Goal: Task Accomplishment & Management: Use online tool/utility

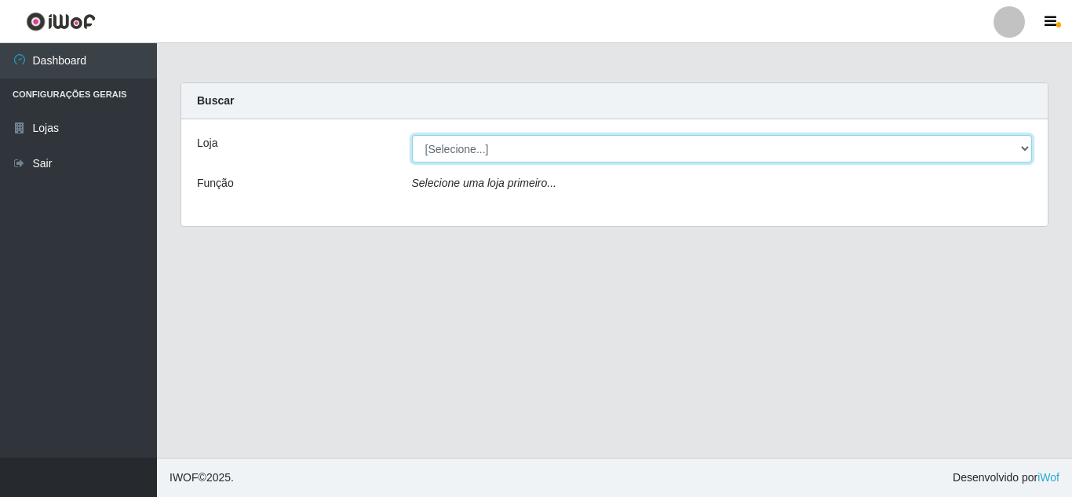
click at [617, 149] on select "[Selecione...] Rede Compras Supermercados - LOJA 5" at bounding box center [722, 148] width 621 height 27
select select "397"
click at [412, 135] on select "[Selecione...] Rede Compras Supermercados - LOJA 5" at bounding box center [722, 148] width 621 height 27
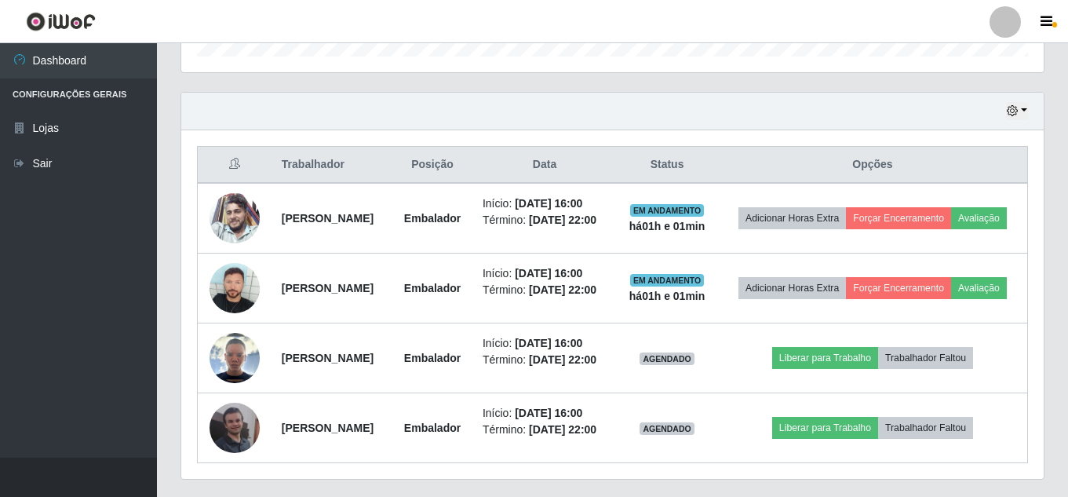
scroll to position [659, 0]
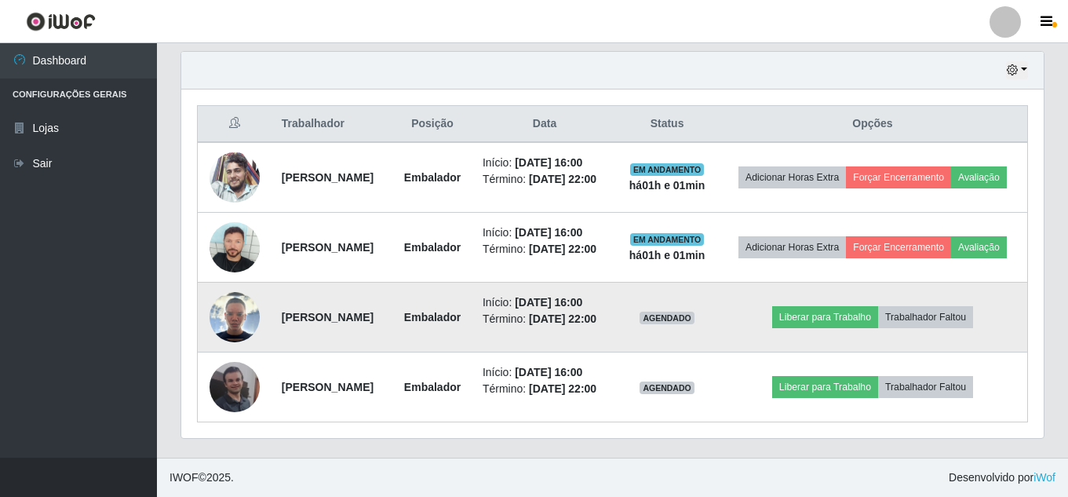
click at [245, 292] on img at bounding box center [235, 317] width 50 height 50
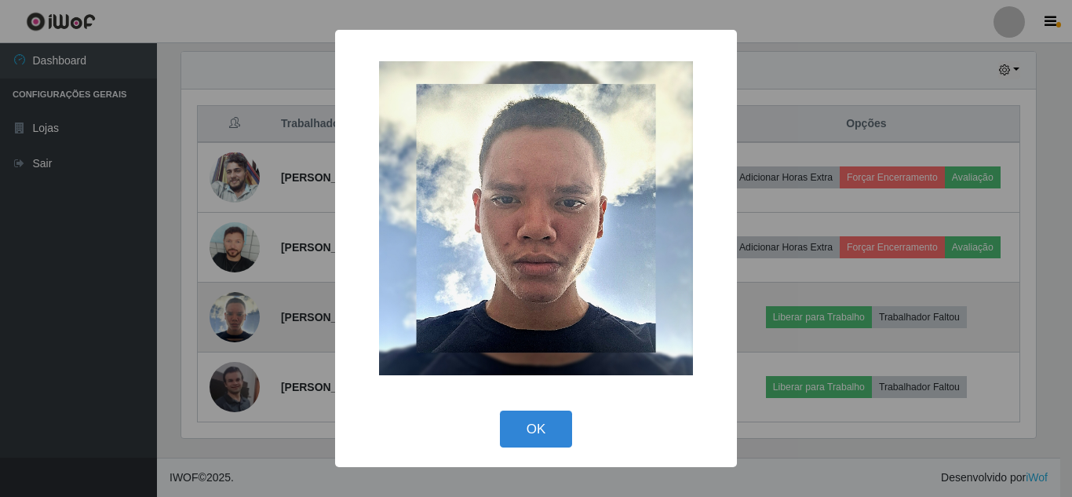
scroll to position [326, 855]
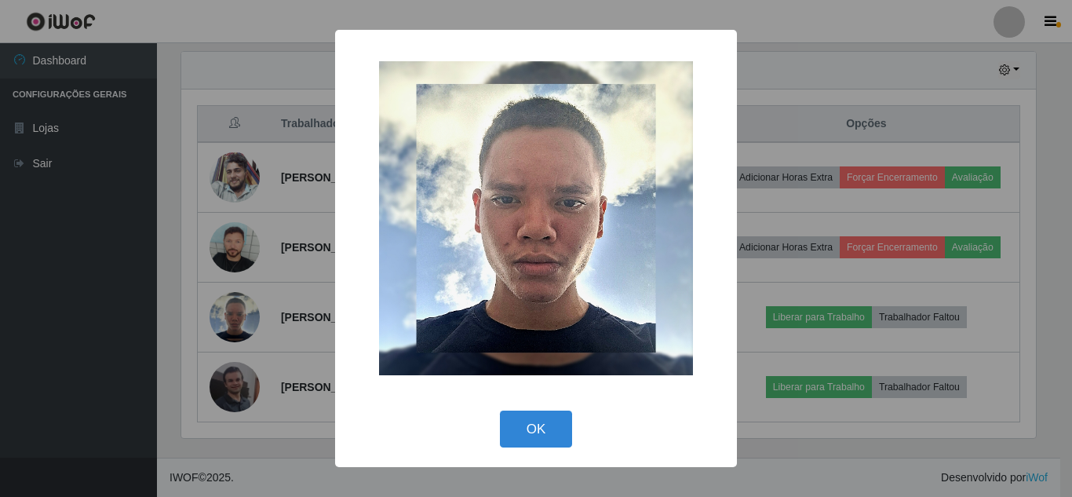
click at [286, 279] on div "× OK Cancel" at bounding box center [536, 248] width 1072 height 497
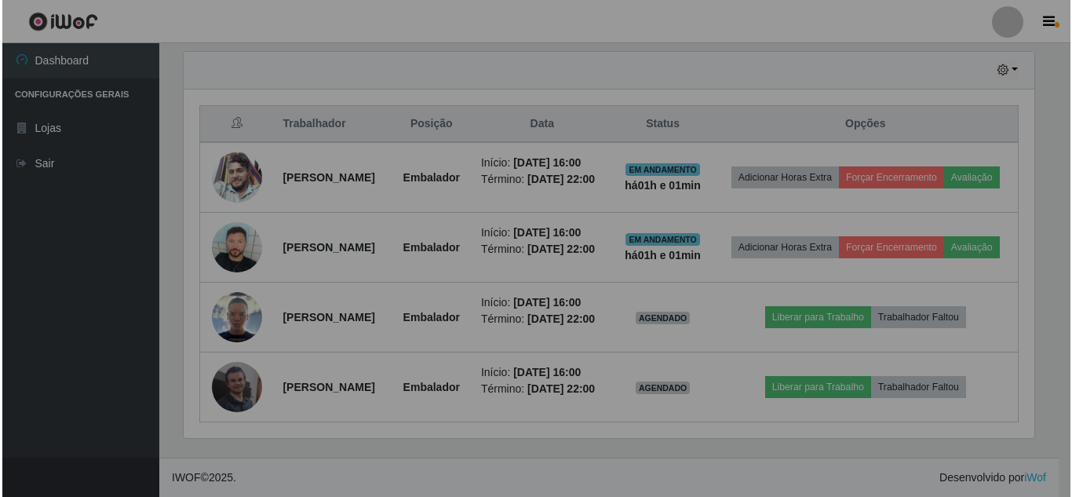
scroll to position [326, 863]
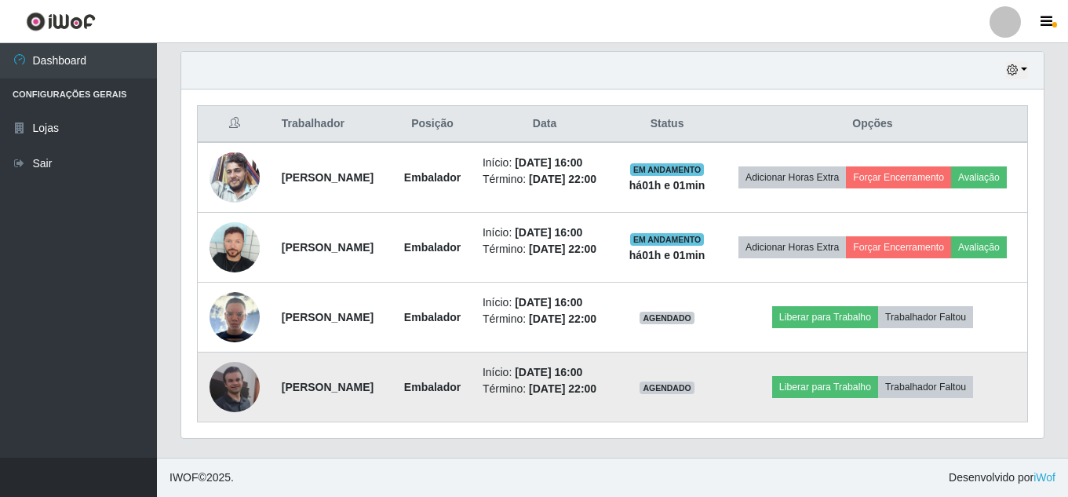
click at [233, 412] on img at bounding box center [235, 387] width 50 height 50
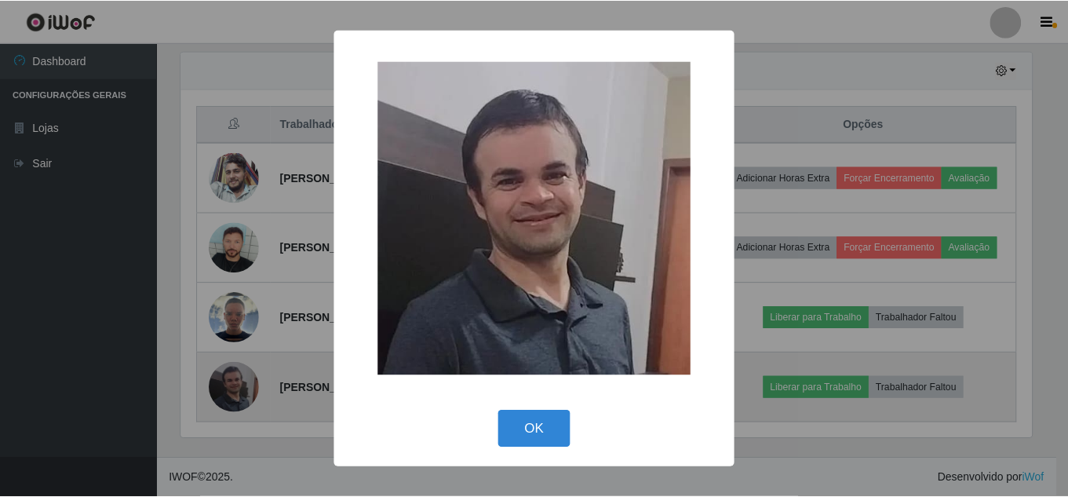
scroll to position [326, 855]
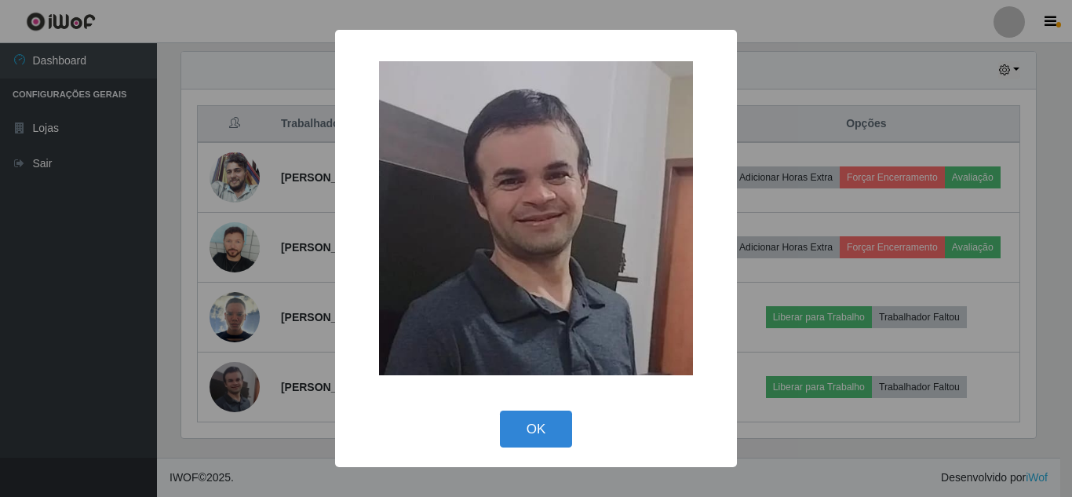
click at [275, 387] on div "× OK Cancel" at bounding box center [536, 248] width 1072 height 497
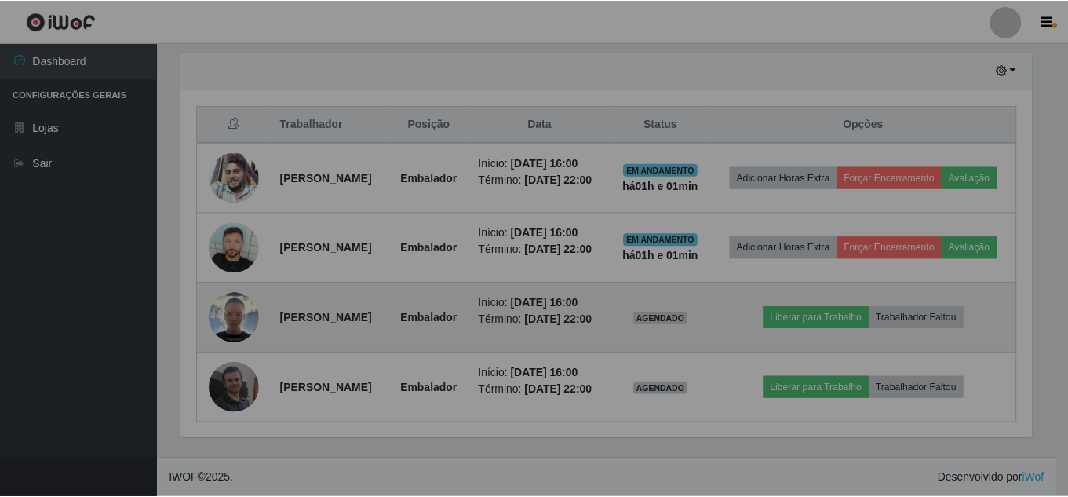
scroll to position [326, 863]
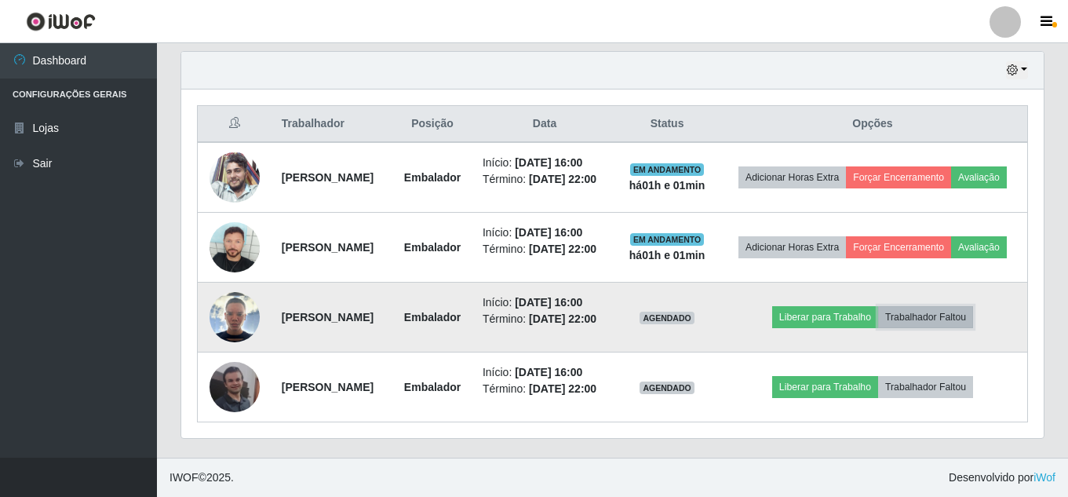
click at [950, 328] on button "Trabalhador Faltou" at bounding box center [925, 317] width 95 height 22
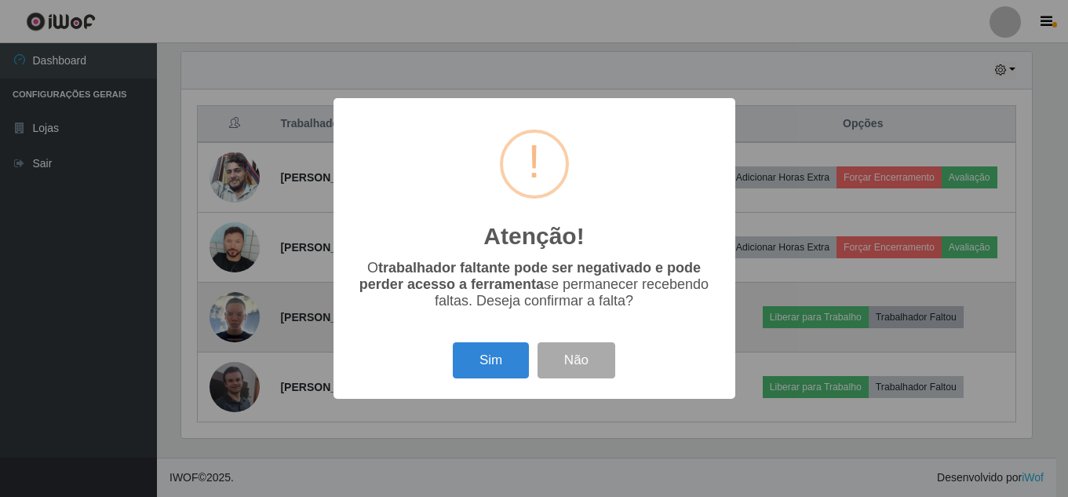
scroll to position [326, 855]
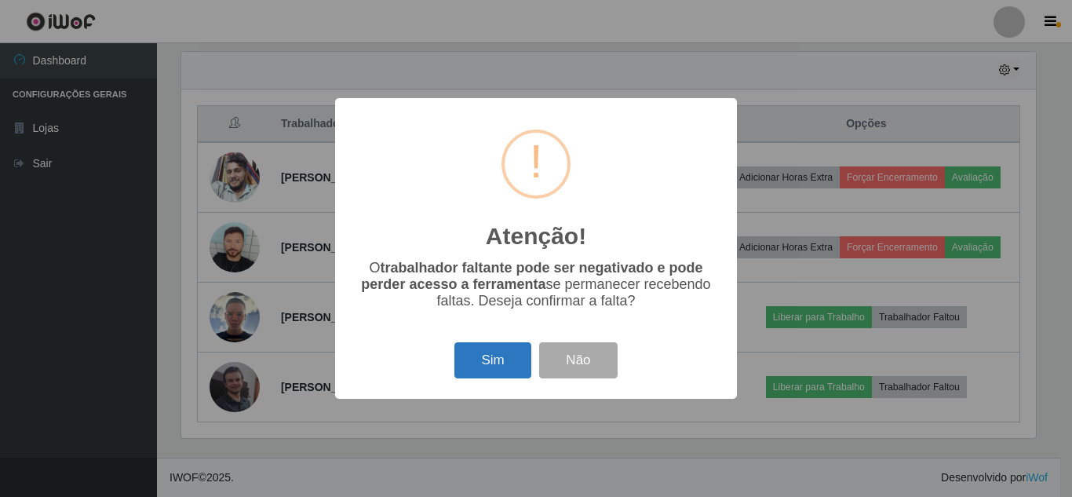
click at [511, 367] on button "Sim" at bounding box center [492, 360] width 76 height 37
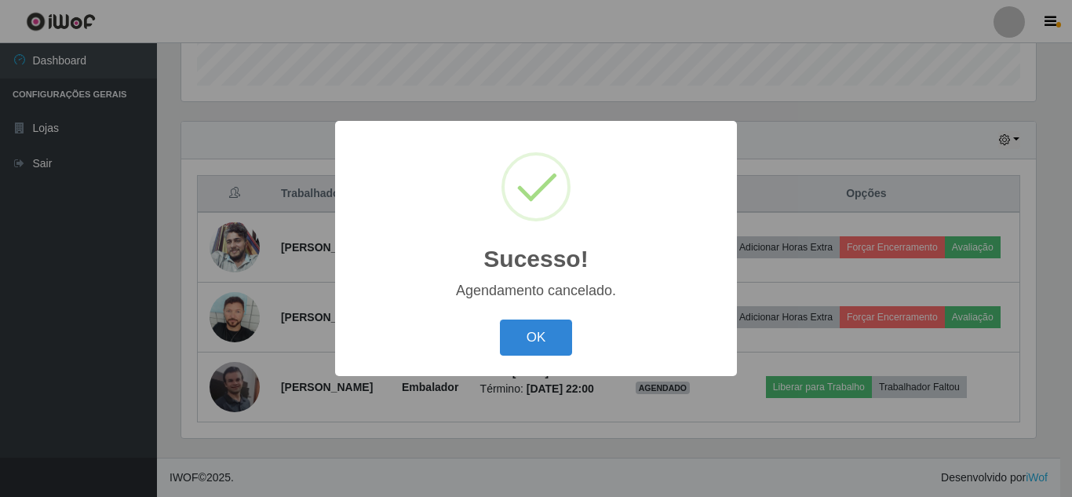
scroll to position [560, 0]
click at [500, 342] on div "OK Cancel" at bounding box center [536, 337] width 370 height 45
click at [560, 343] on button "OK" at bounding box center [536, 337] width 73 height 37
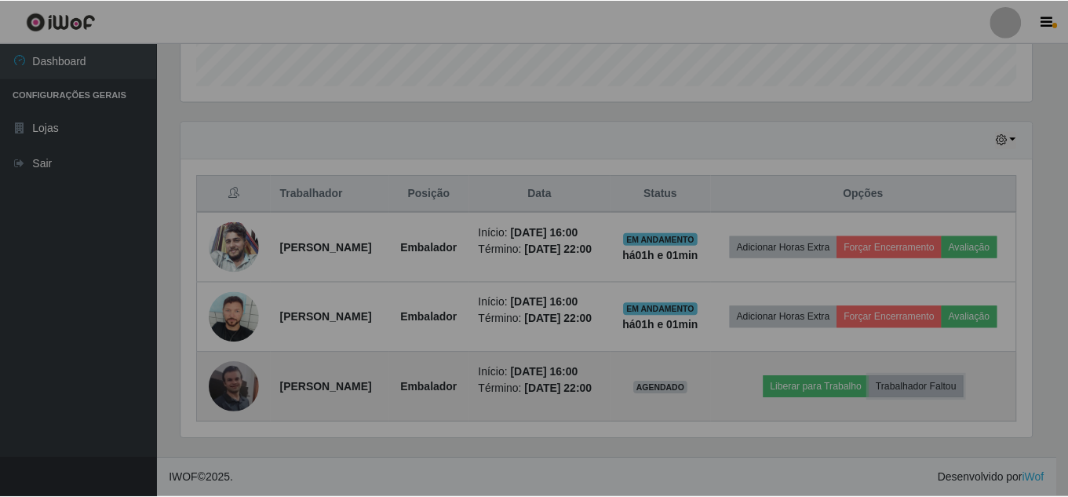
scroll to position [326, 863]
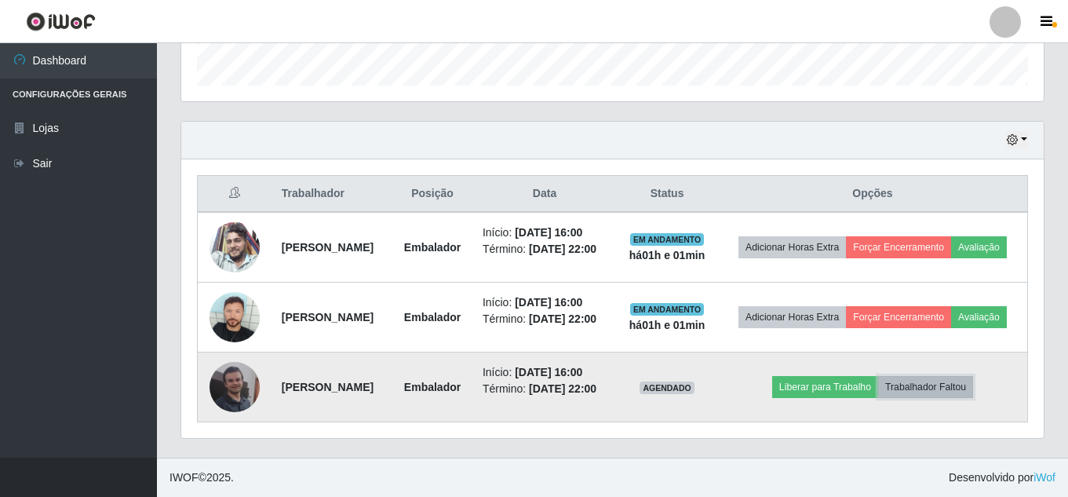
click at [972, 398] on button "Trabalhador Faltou" at bounding box center [925, 387] width 95 height 22
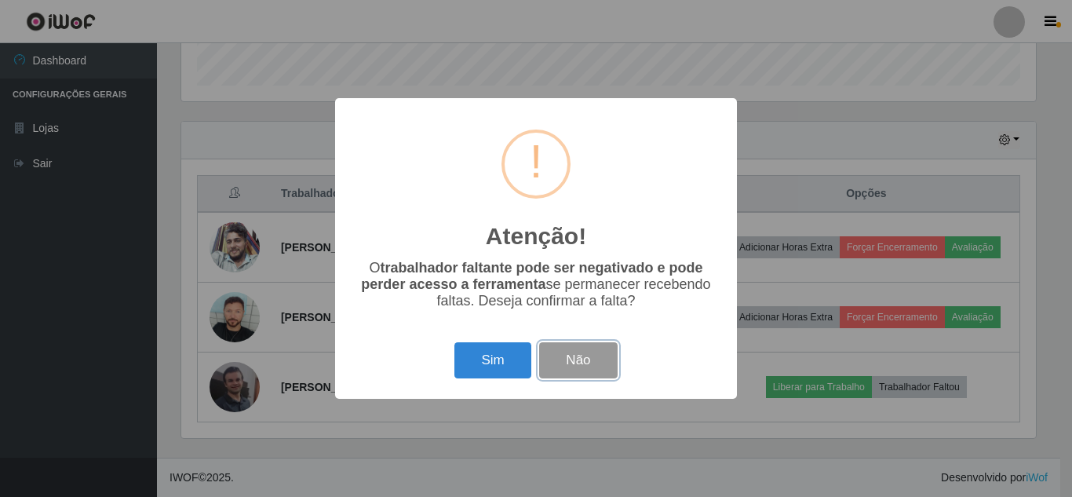
click at [593, 359] on button "Não" at bounding box center [578, 360] width 78 height 37
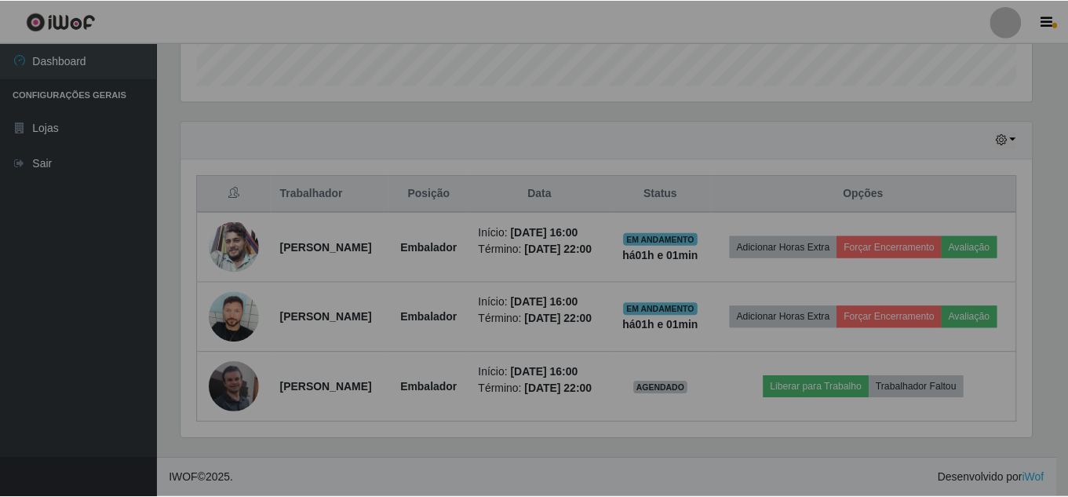
scroll to position [326, 863]
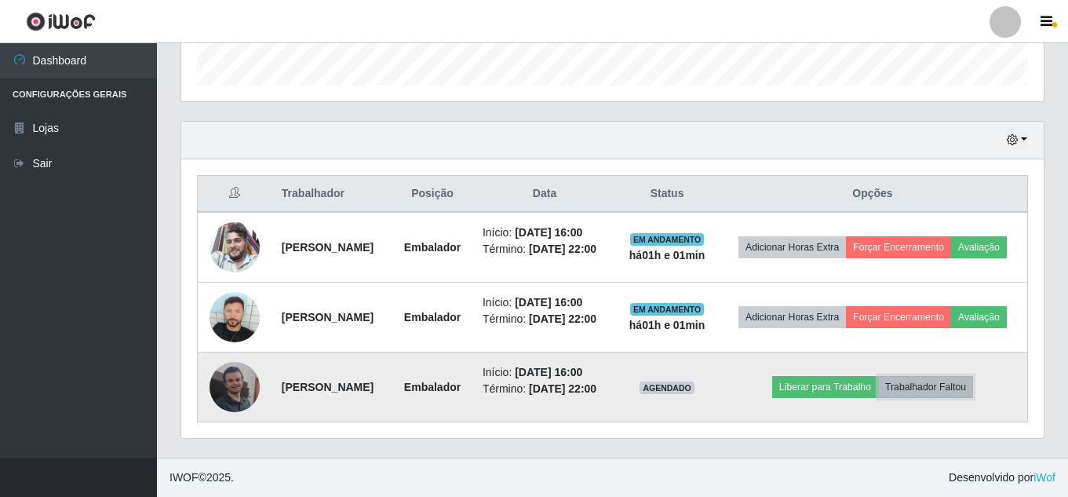
click at [969, 398] on button "Trabalhador Faltou" at bounding box center [925, 387] width 95 height 22
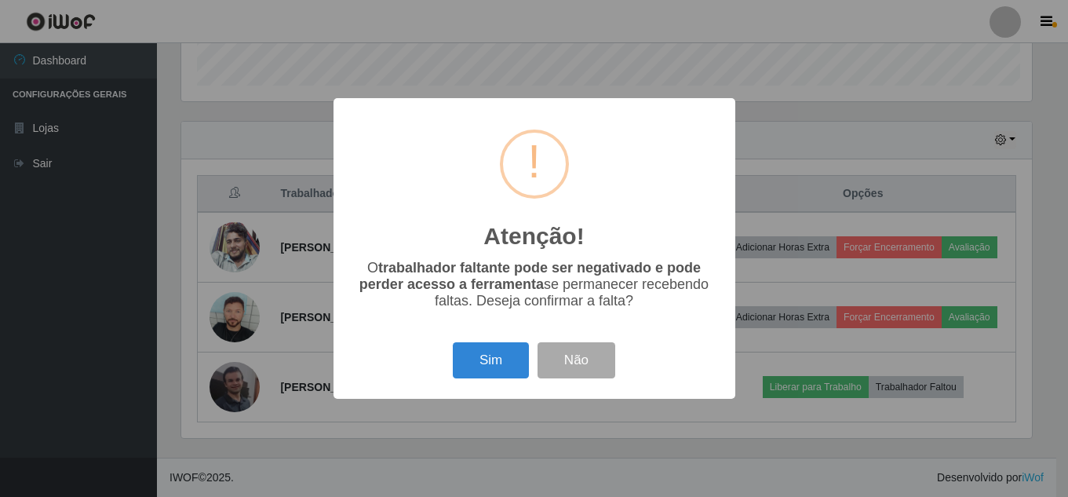
scroll to position [0, 0]
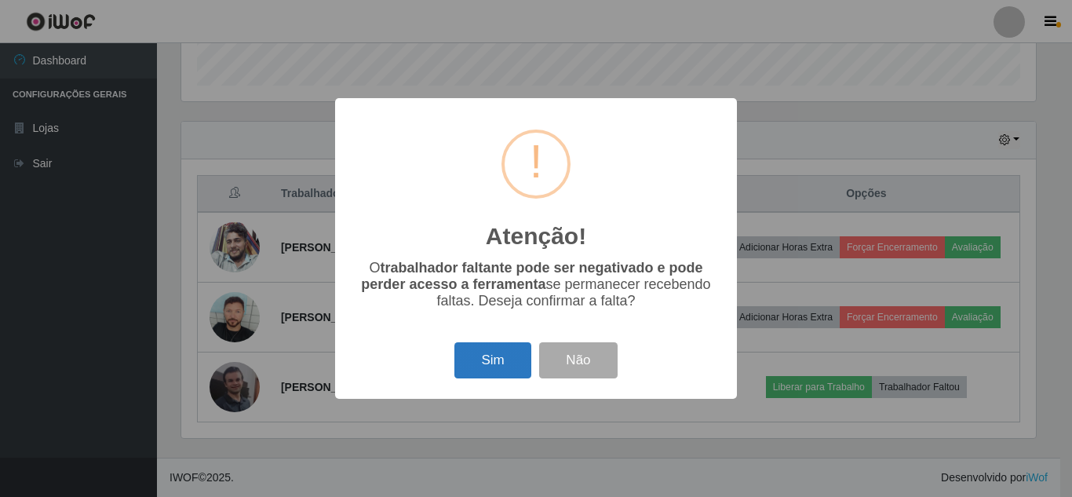
click at [494, 374] on button "Sim" at bounding box center [492, 360] width 76 height 37
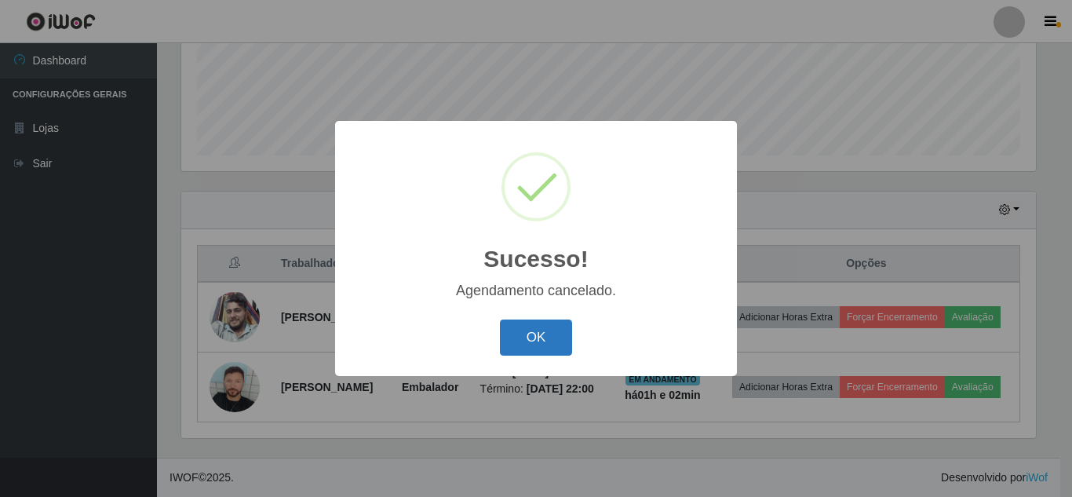
click at [519, 352] on button "OK" at bounding box center [536, 337] width 73 height 37
